Goal: Transaction & Acquisition: Download file/media

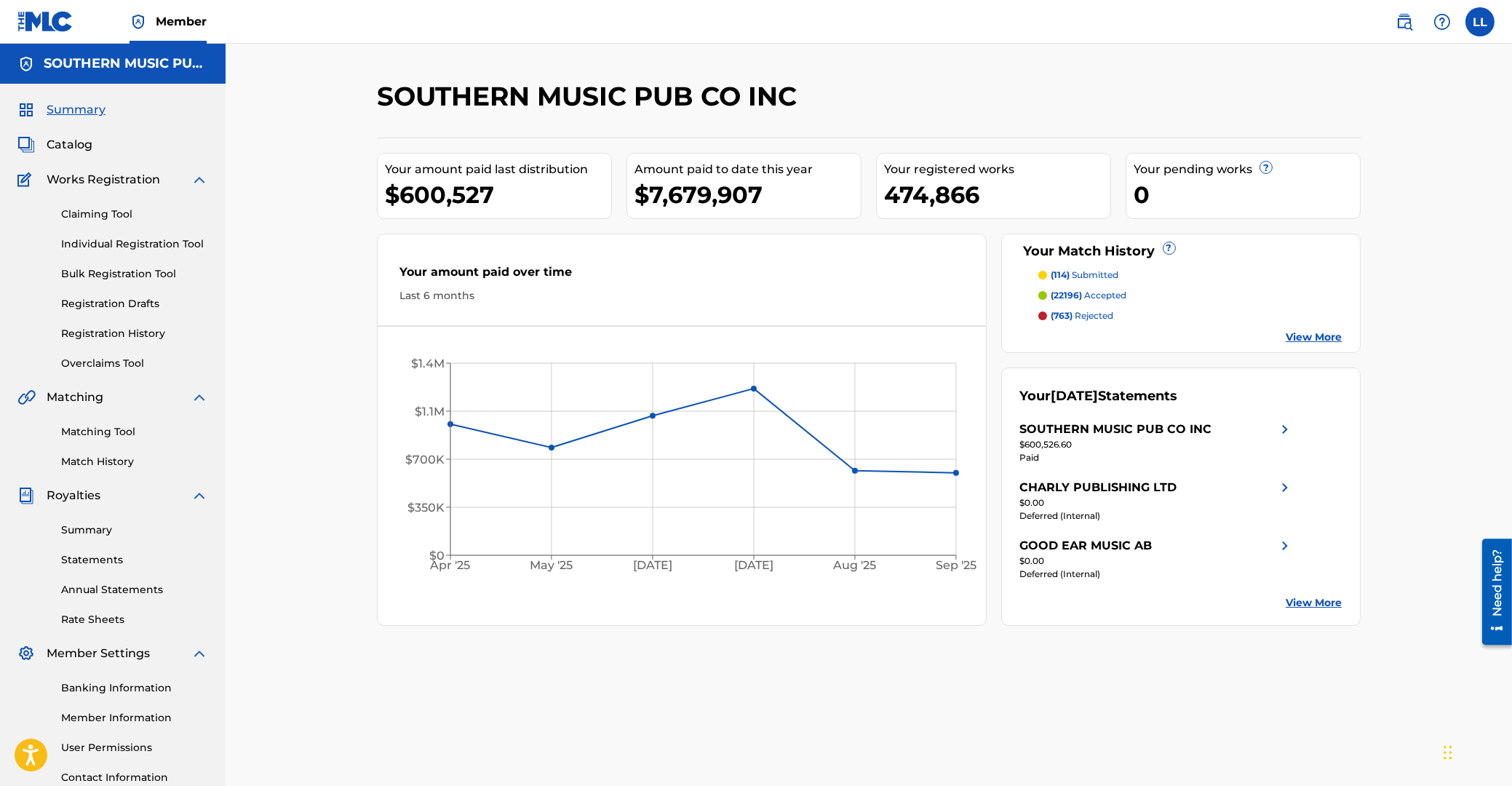
click at [82, 531] on link "Summary" at bounding box center [134, 531] width 147 height 15
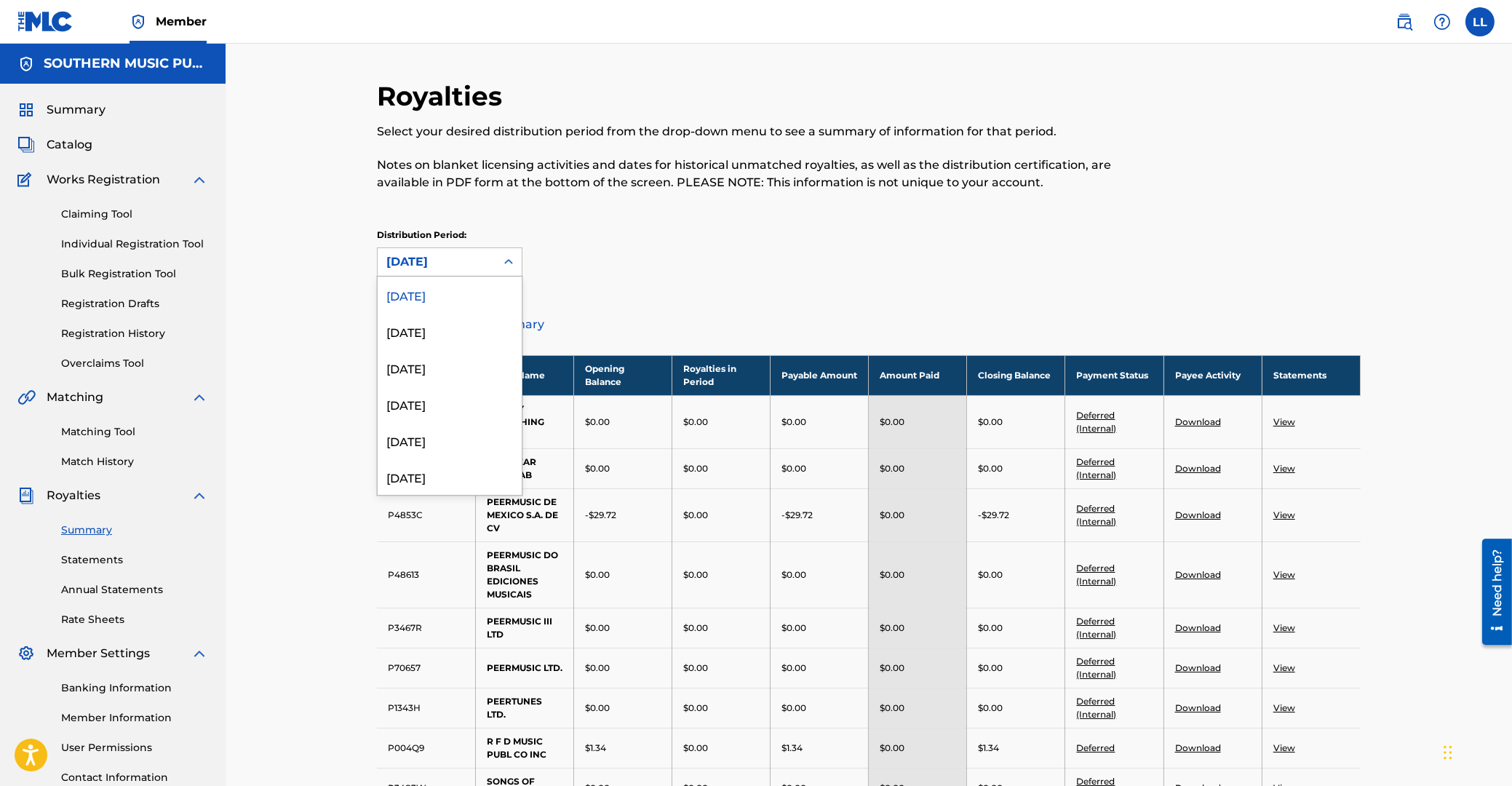
click at [507, 256] on icon at bounding box center [508, 261] width 14 height 14
click at [426, 375] on div "[DATE]" at bounding box center [449, 367] width 144 height 36
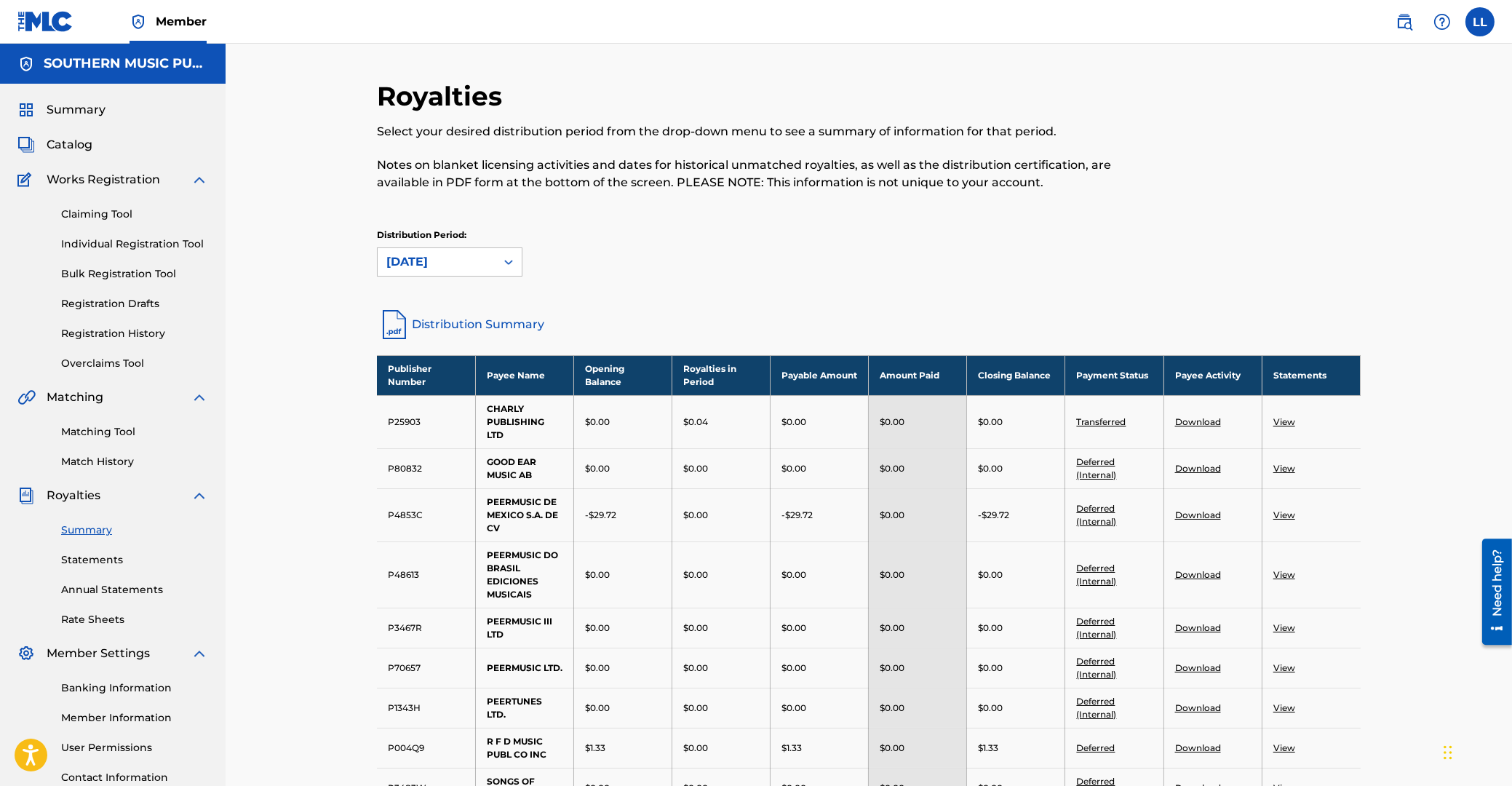
click at [507, 254] on div at bounding box center [509, 262] width 26 height 26
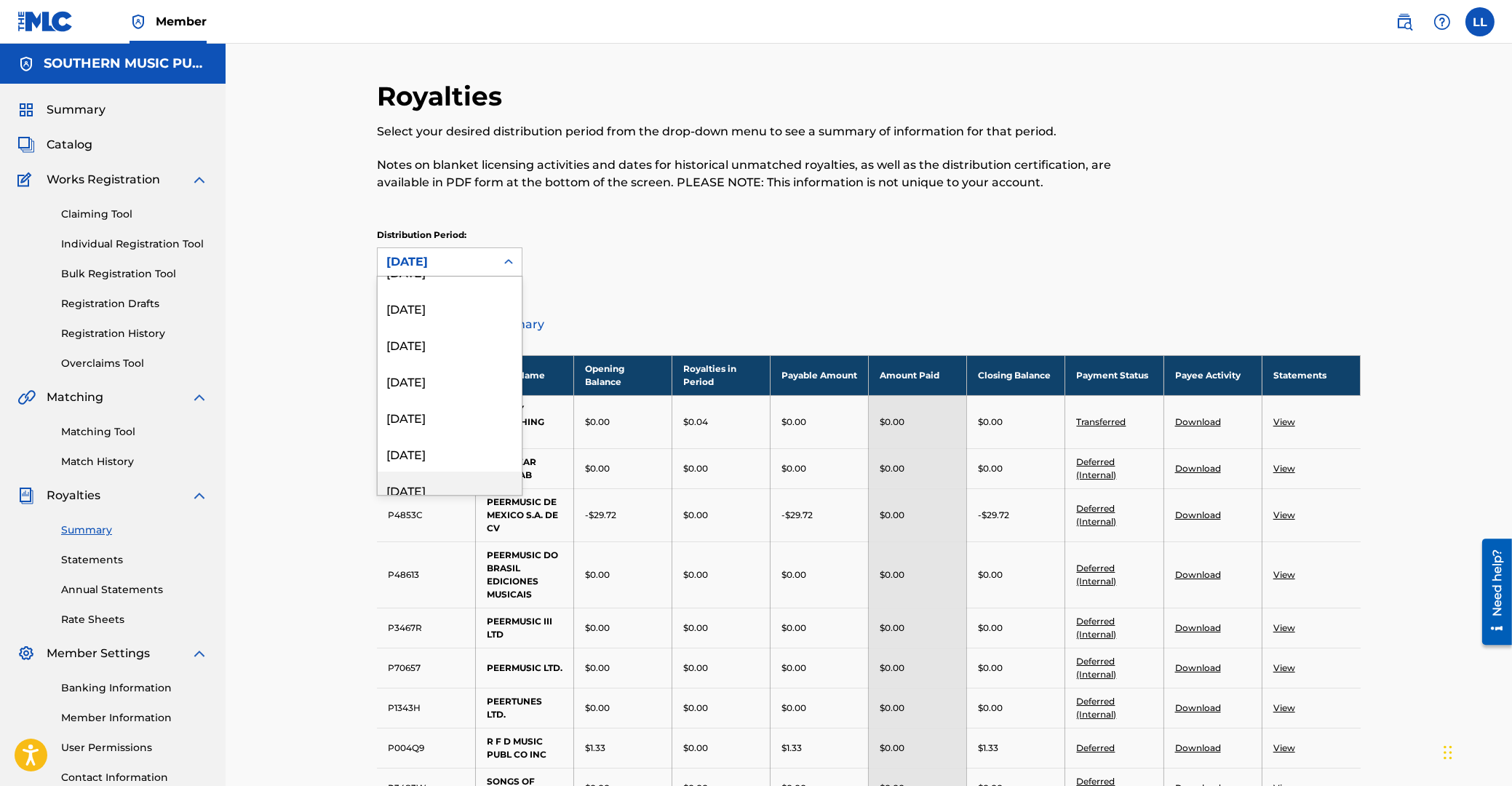
scroll to position [439, 0]
click at [432, 376] on div "[DATE]" at bounding box center [449, 365] width 144 height 36
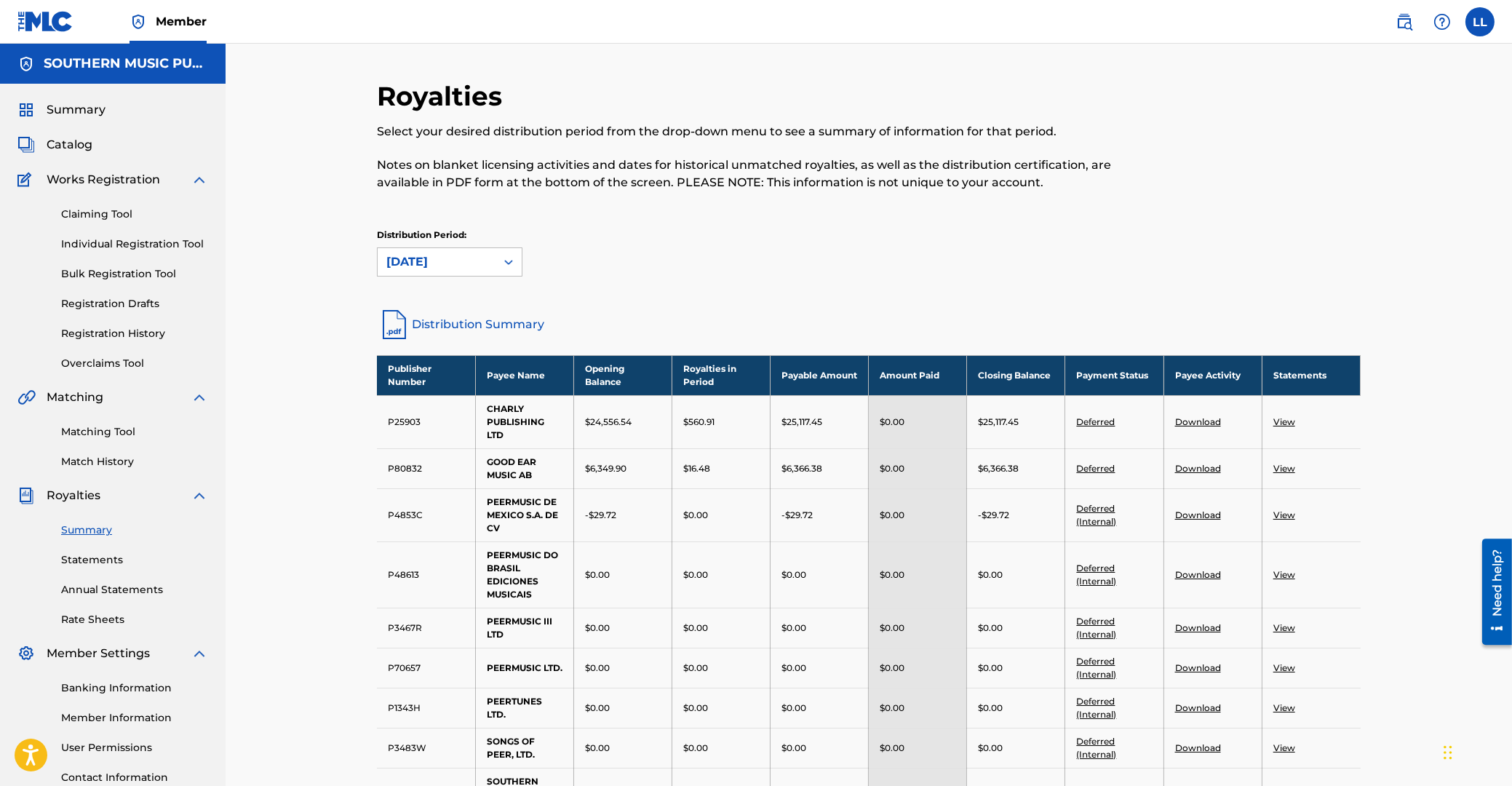
scroll to position [156, 0]
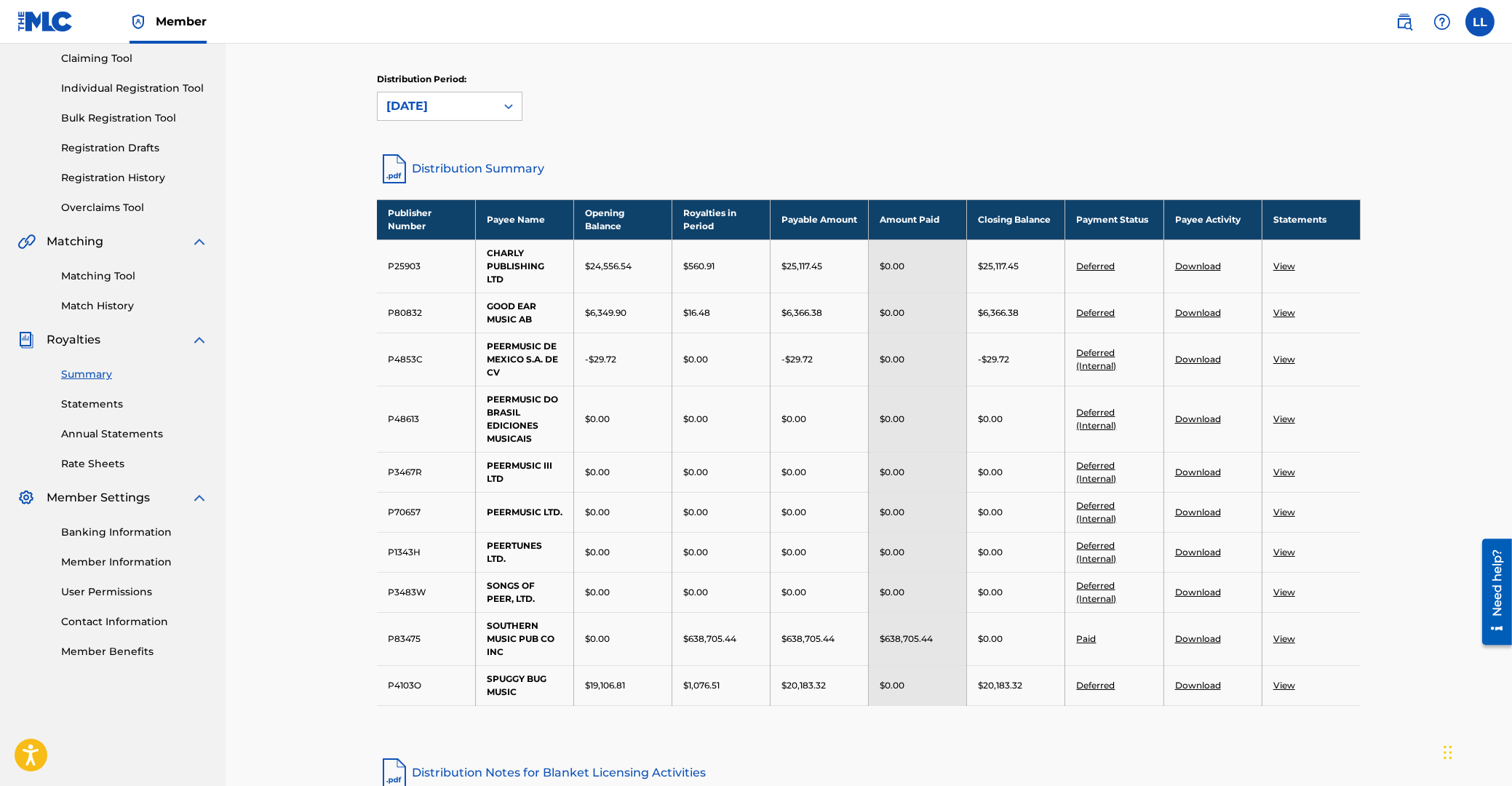
click at [1284, 639] on link "View" at bounding box center [1284, 639] width 22 height 11
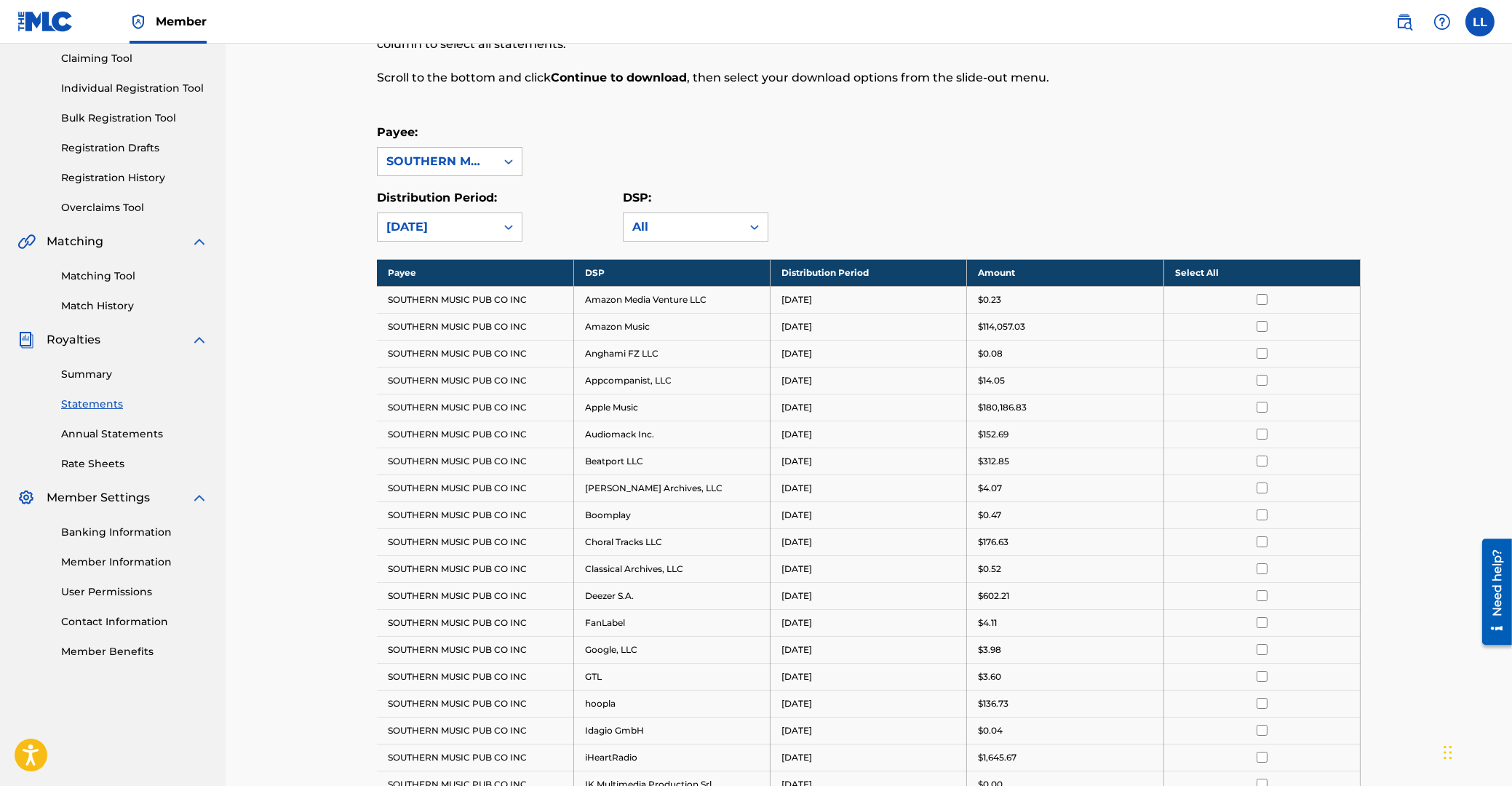
scroll to position [234, 0]
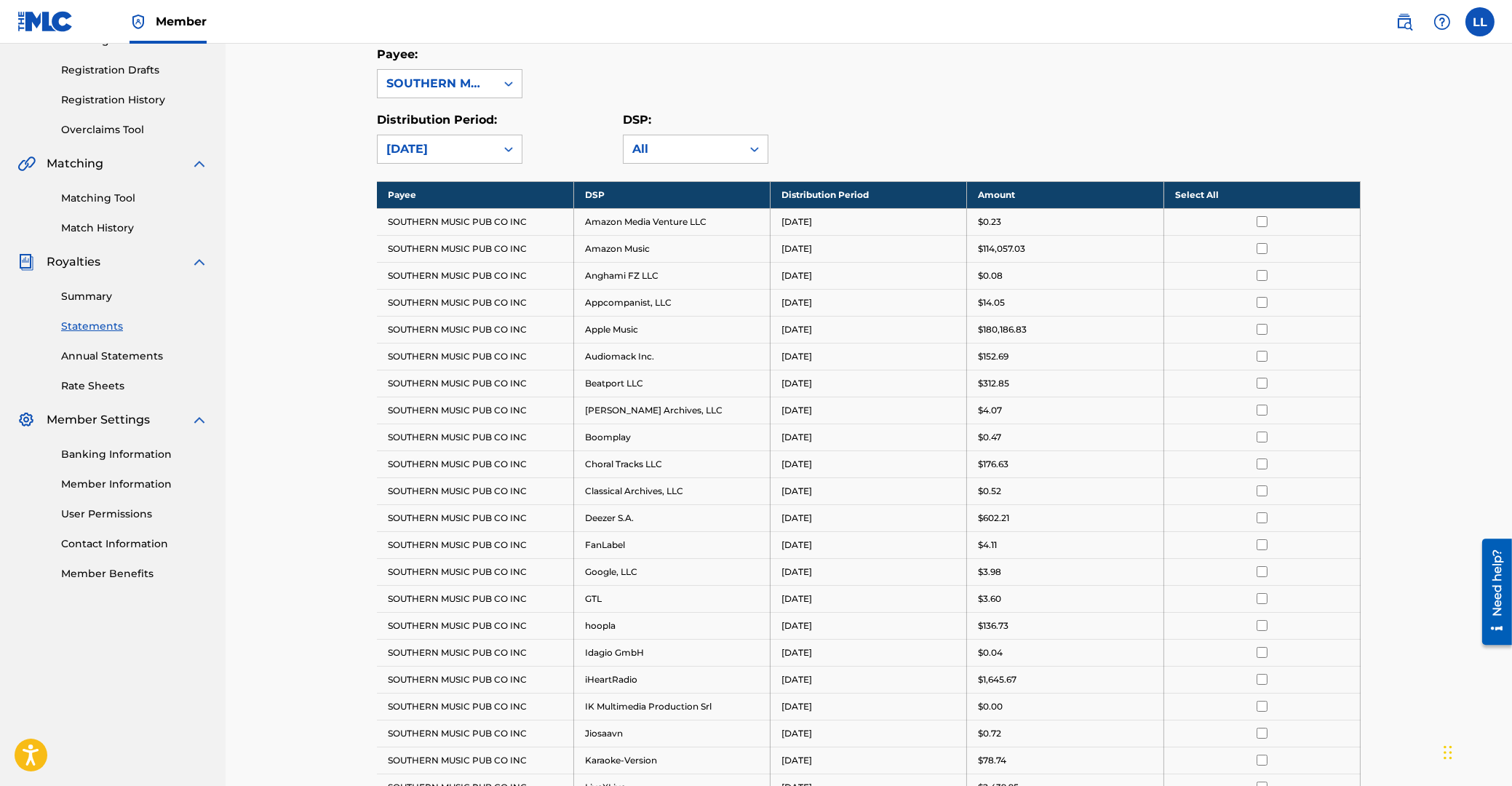
click at [1189, 191] on th "Select All" at bounding box center [1262, 195] width 197 height 26
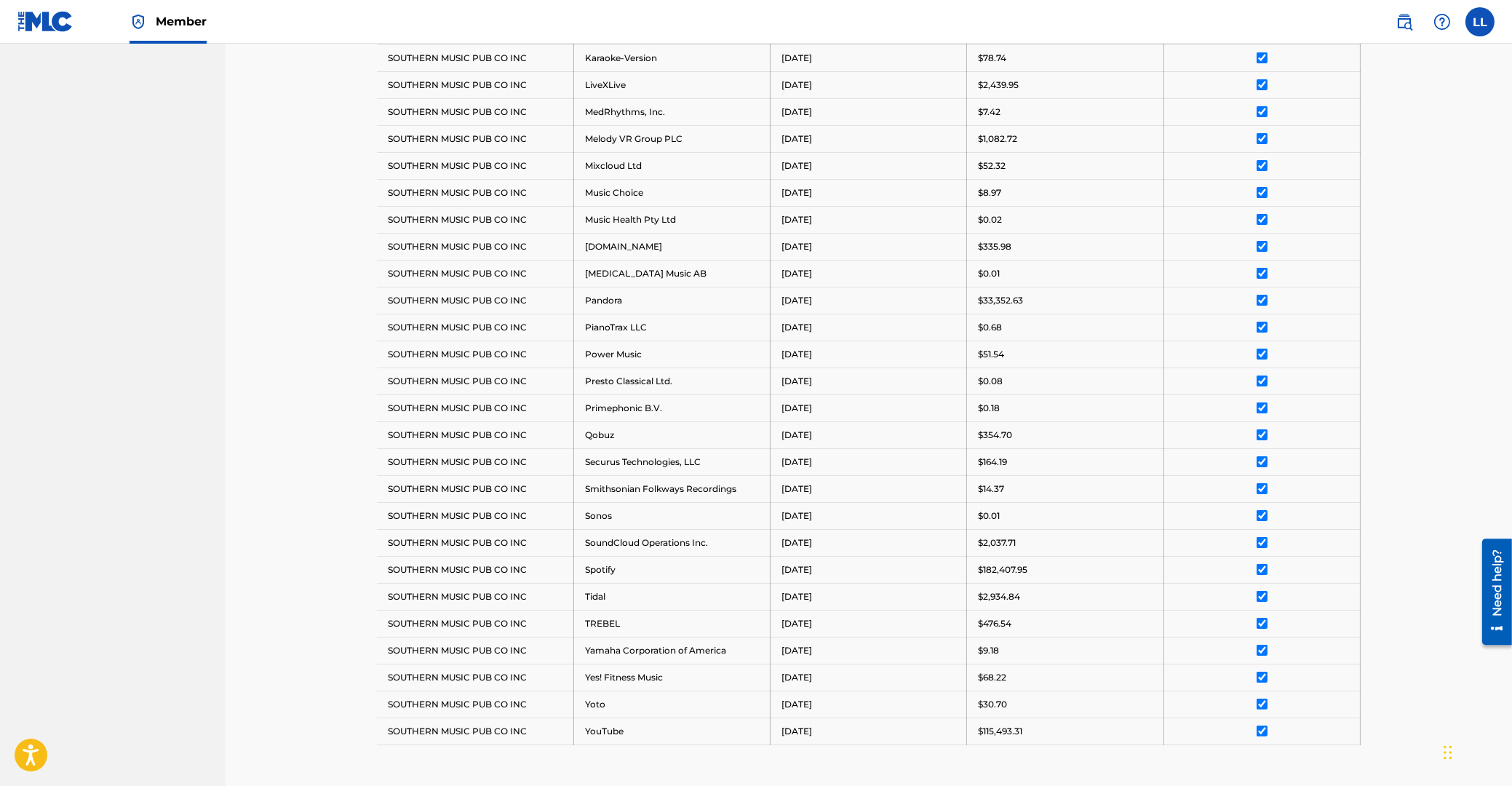
scroll to position [1159, 0]
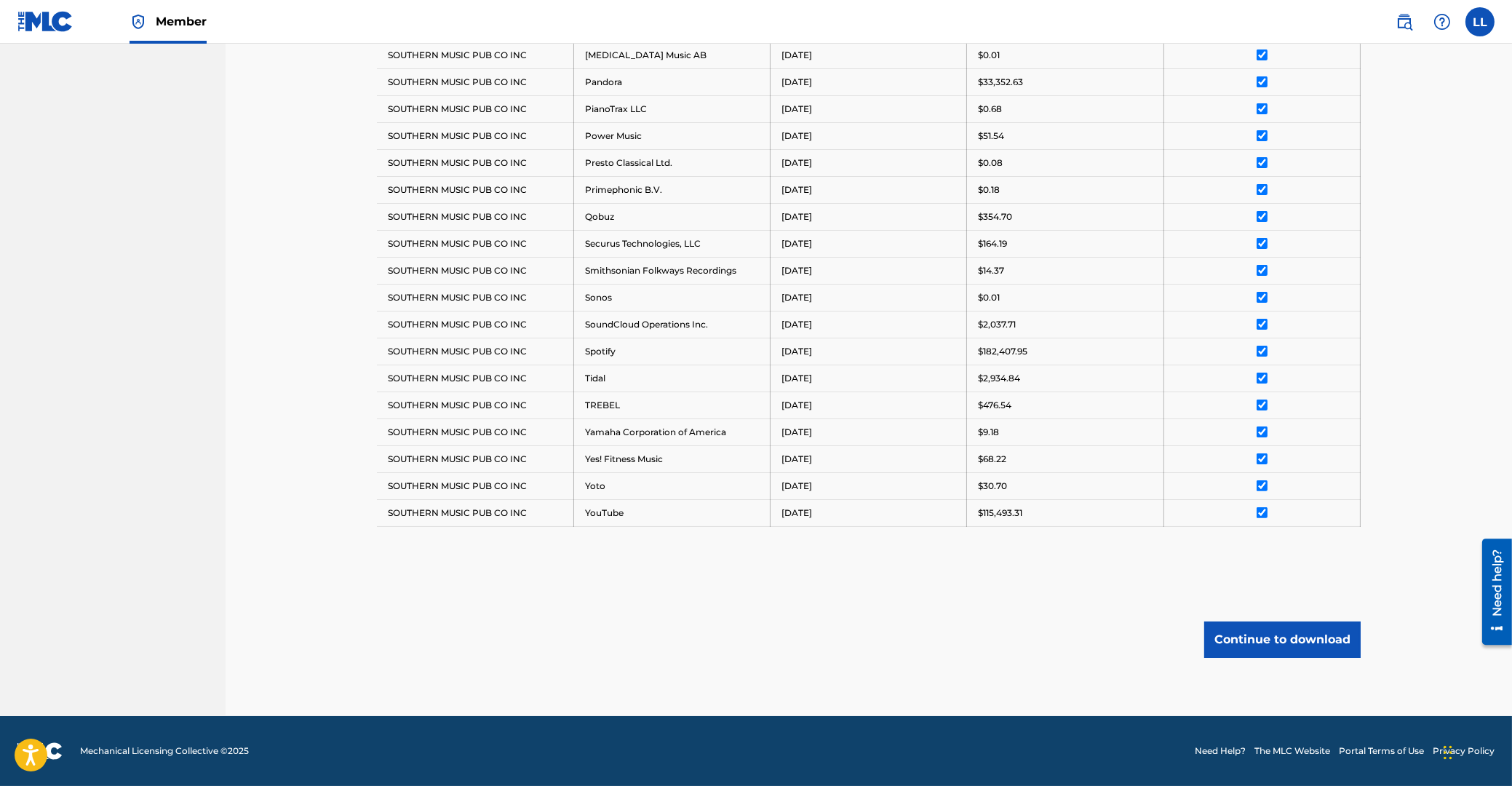
click at [1288, 638] on button "Continue to download" at bounding box center [1282, 639] width 156 height 36
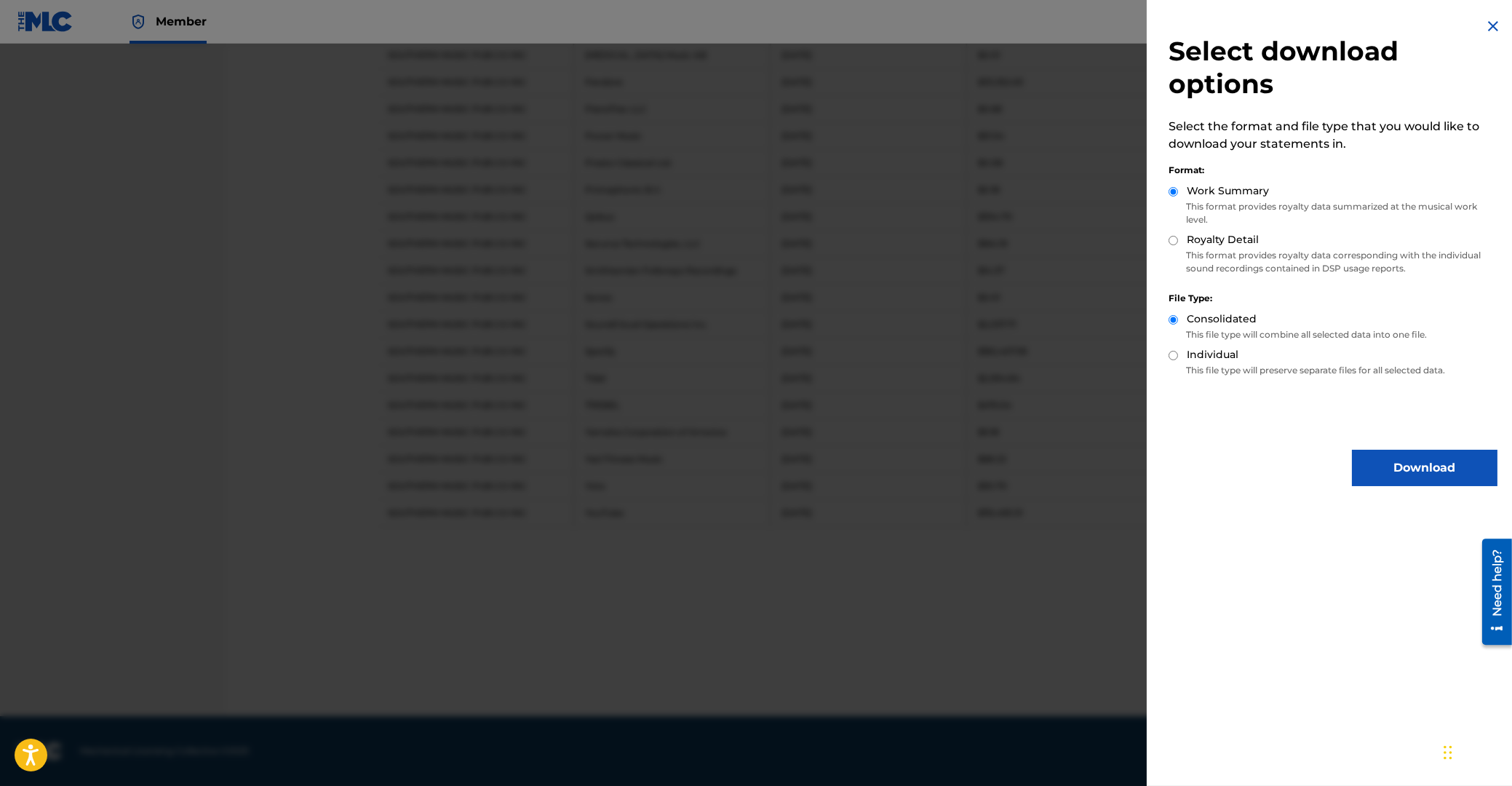
click at [1174, 241] on input "Royalty Detail" at bounding box center [1173, 240] width 9 height 9
radio input "true"
click at [1426, 469] on button "Download" at bounding box center [1425, 468] width 146 height 36
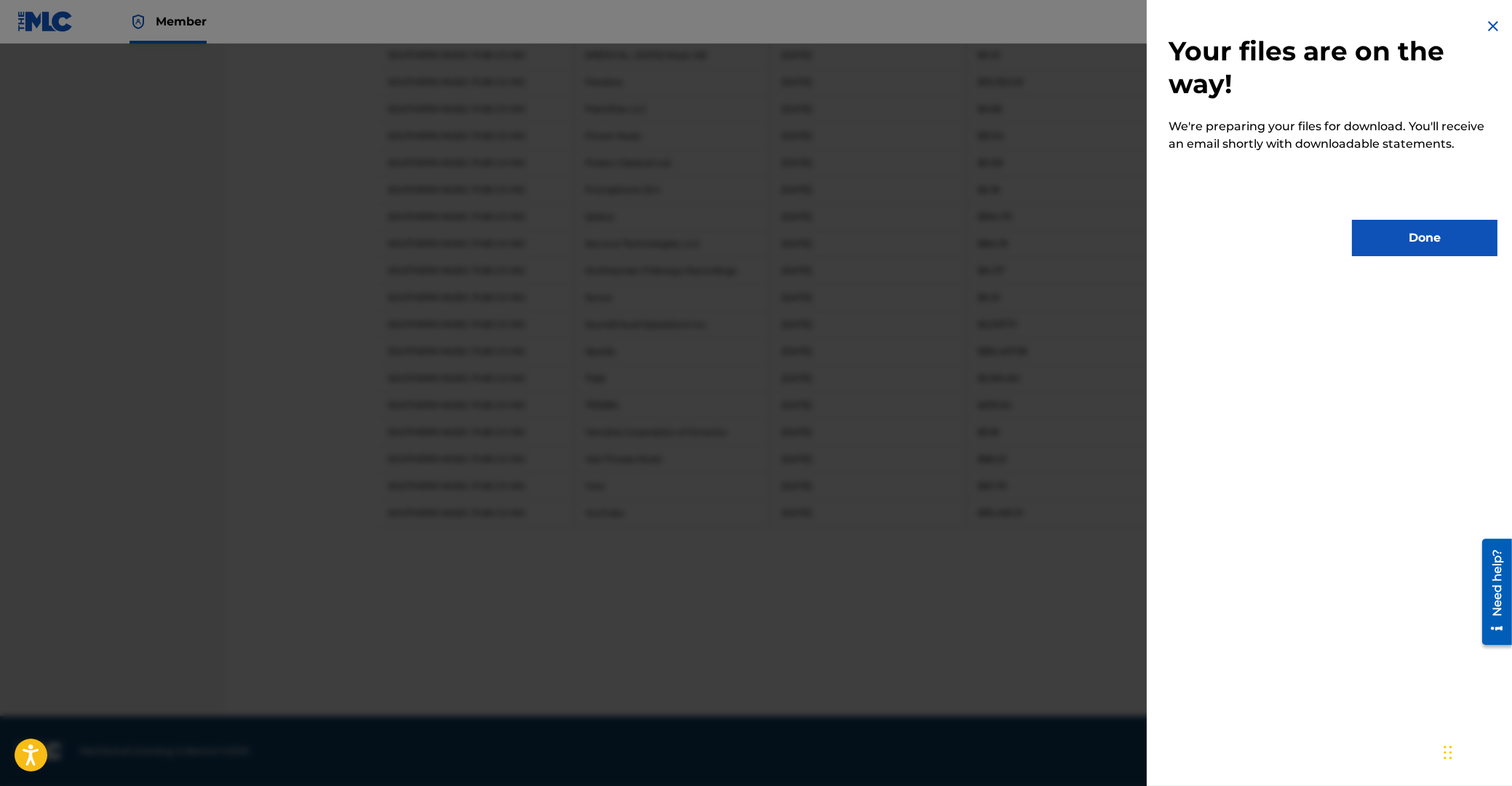
click at [1416, 236] on button "Done" at bounding box center [1425, 237] width 146 height 36
